Goal: Check status: Check status

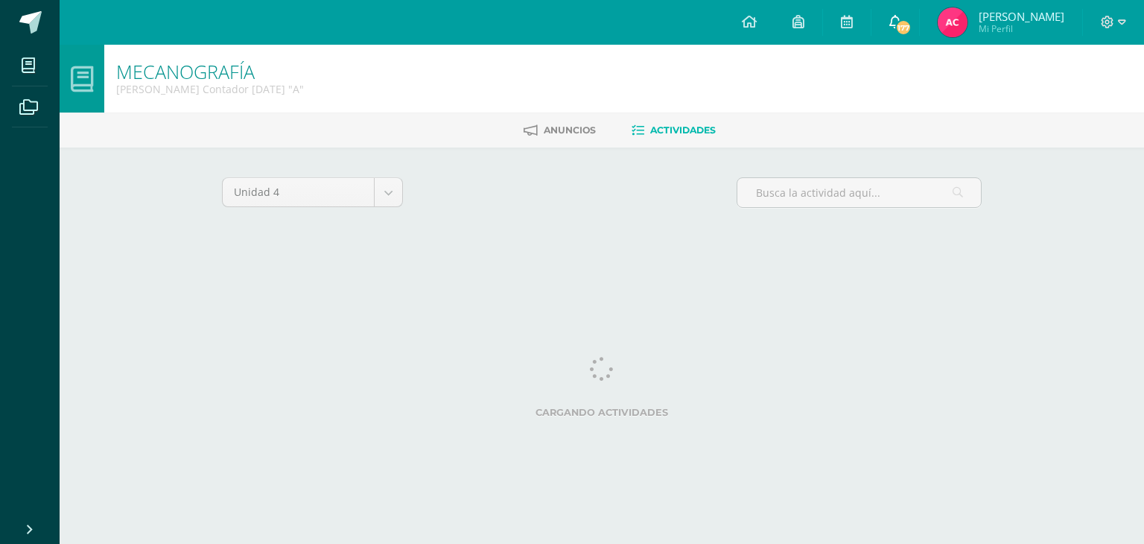
click at [890, 22] on icon at bounding box center [896, 21] width 12 height 13
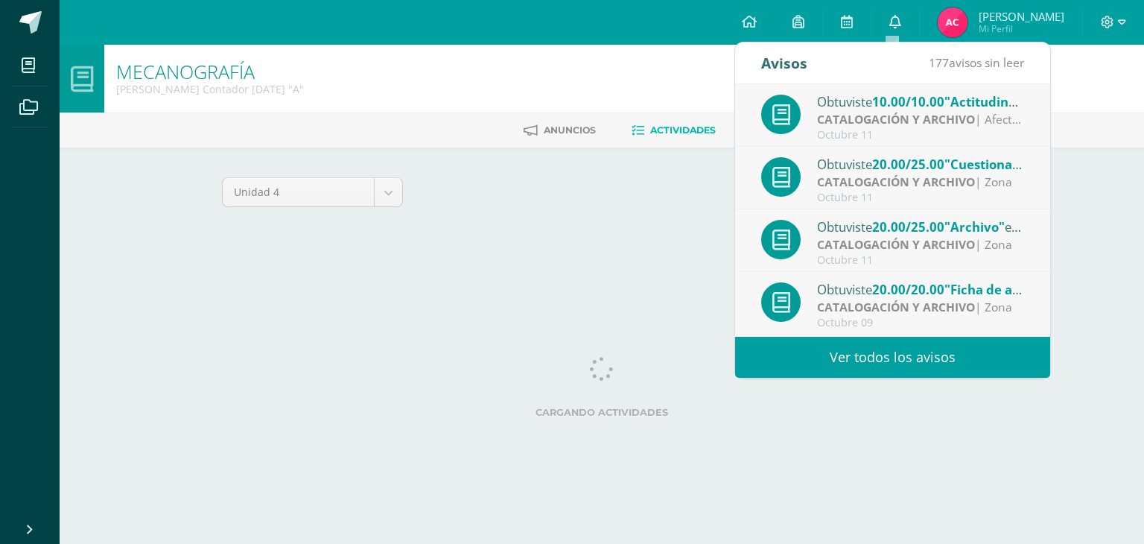
click at [890, 13] on link "0" at bounding box center [896, 22] width 48 height 45
click at [951, 19] on img at bounding box center [953, 22] width 30 height 30
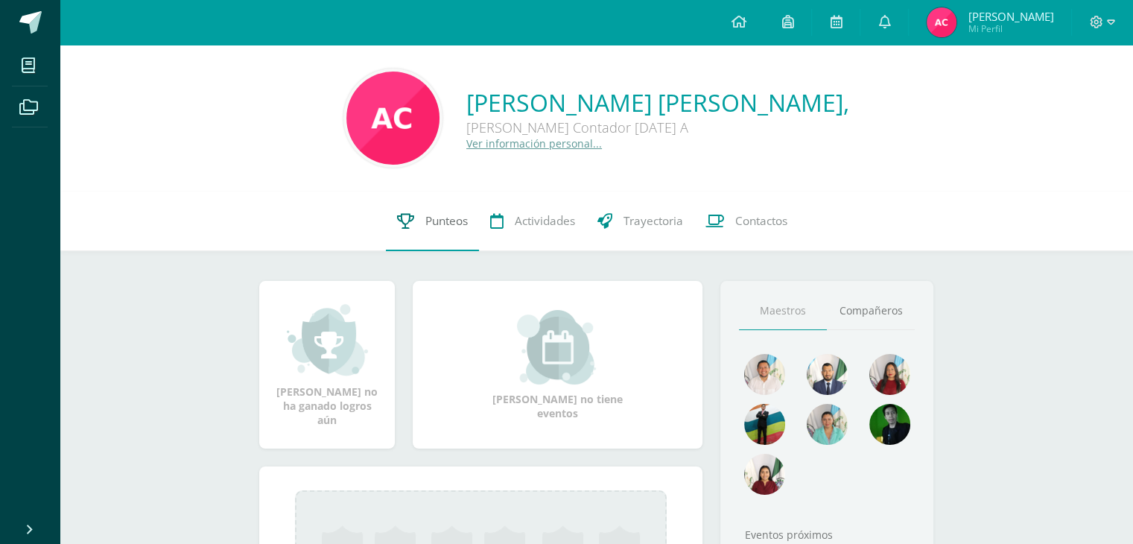
click at [450, 227] on span "Punteos" at bounding box center [446, 221] width 42 height 16
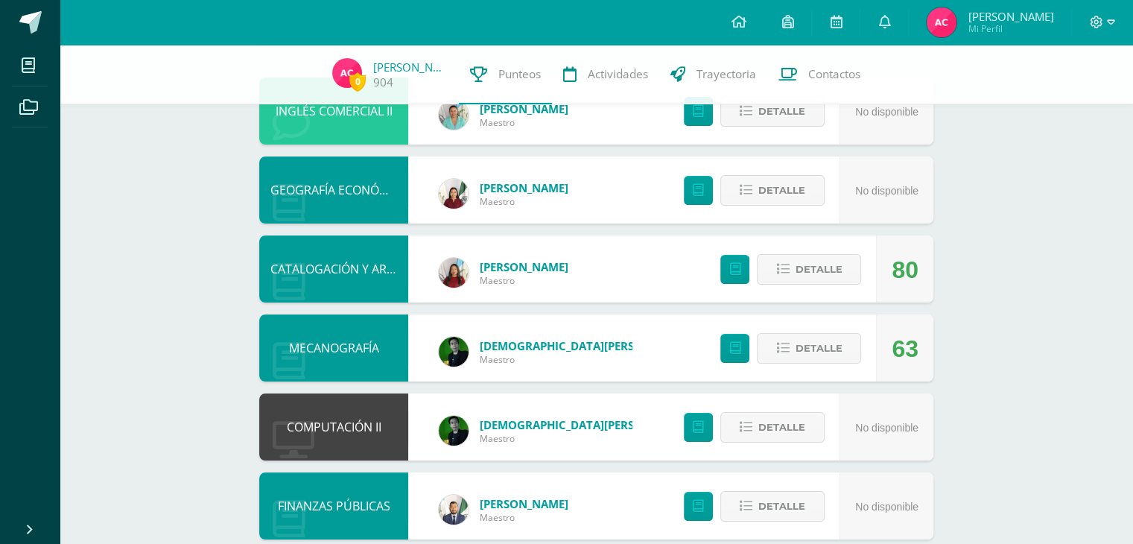
scroll to position [156, 0]
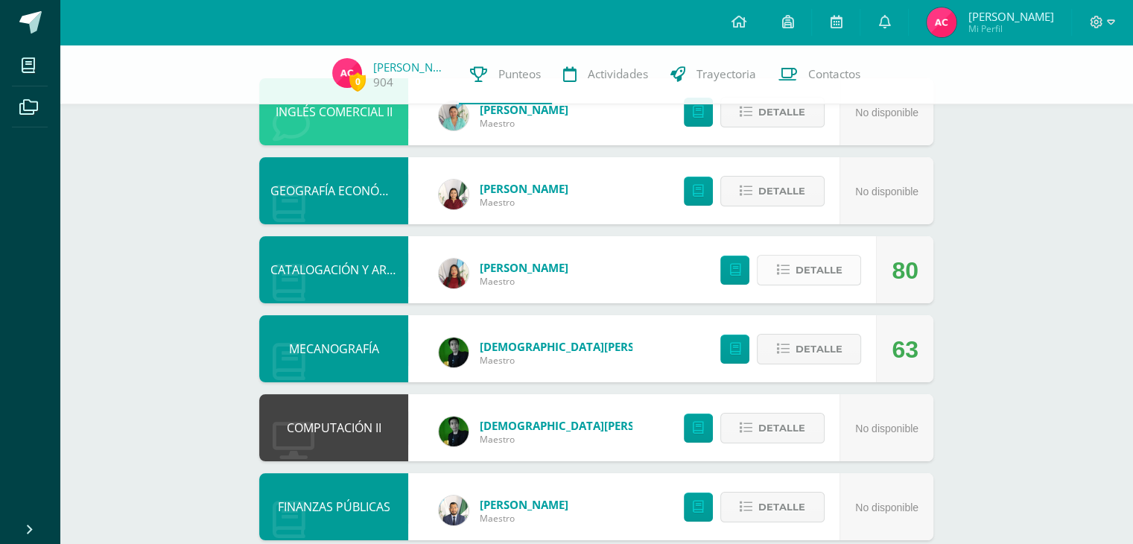
click at [807, 284] on span "Detalle" at bounding box center [818, 270] width 47 height 28
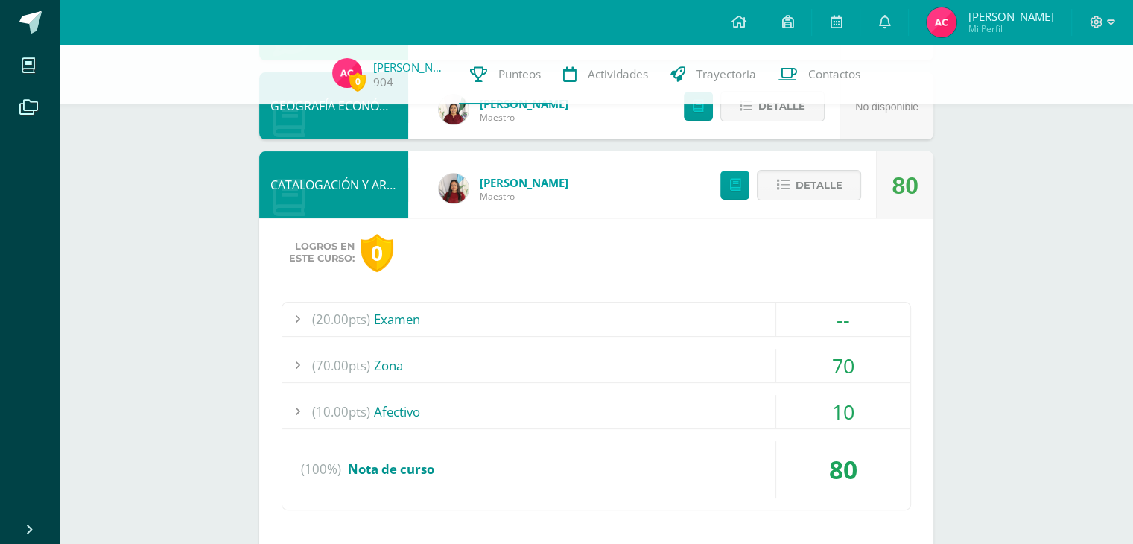
scroll to position [236, 0]
